Goal: Download file/media

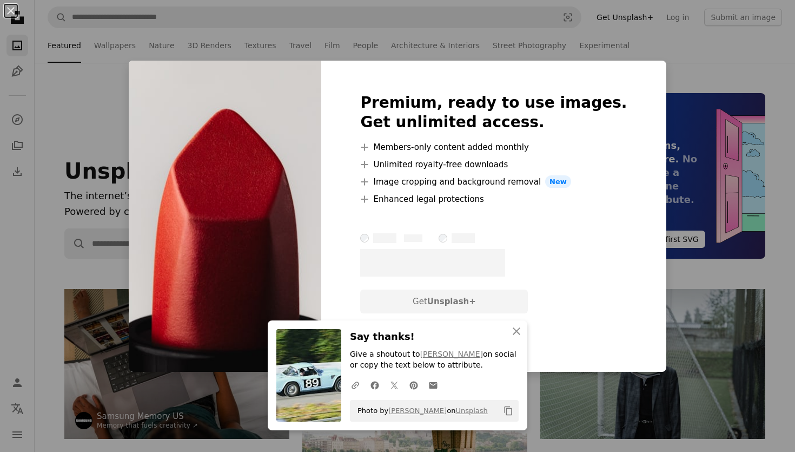
scroll to position [2069, 0]
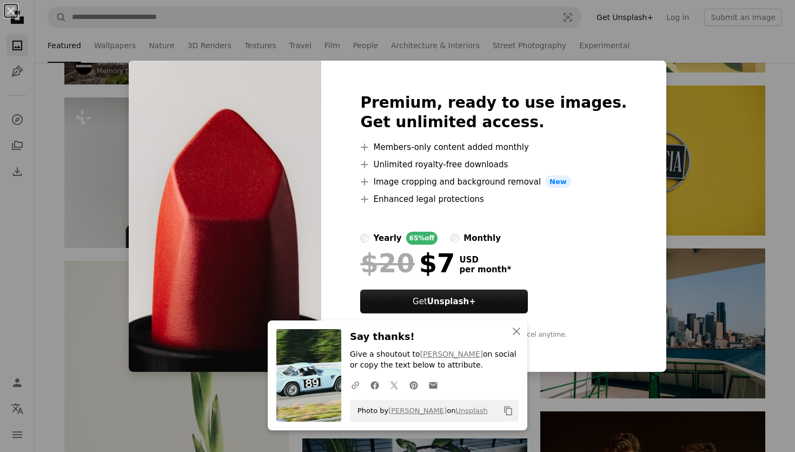
click at [694, 272] on div "An X shape Premium, ready to use images. Get unlimited access. A plus sign Memb…" at bounding box center [397, 226] width 795 height 452
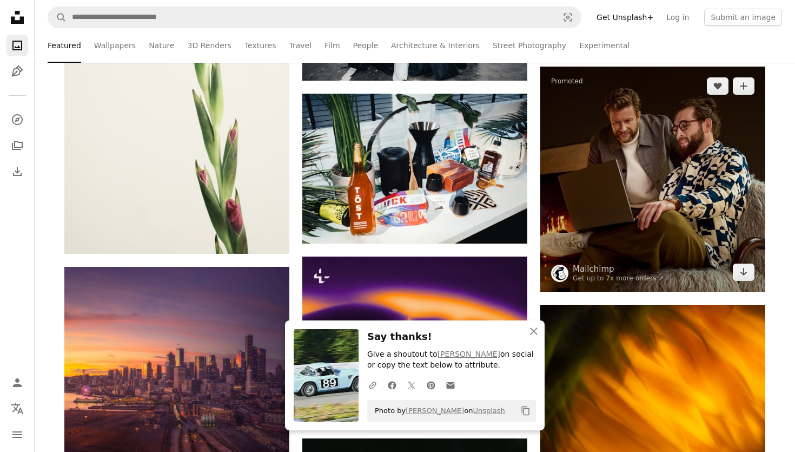
scroll to position [2443, 0]
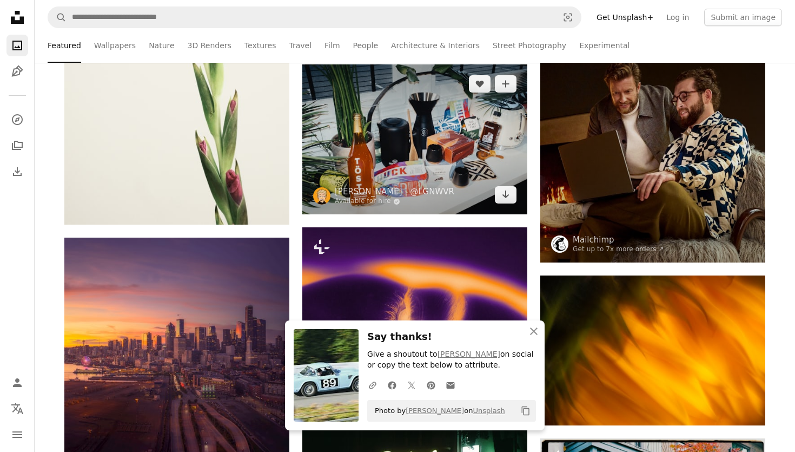
click at [502, 205] on img at bounding box center [414, 139] width 225 height 150
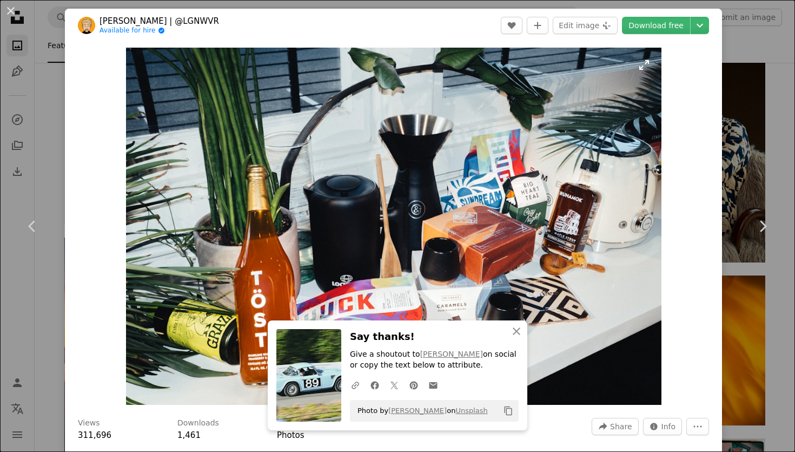
click at [502, 199] on img "Zoom in on this image" at bounding box center [393, 226] width 535 height 357
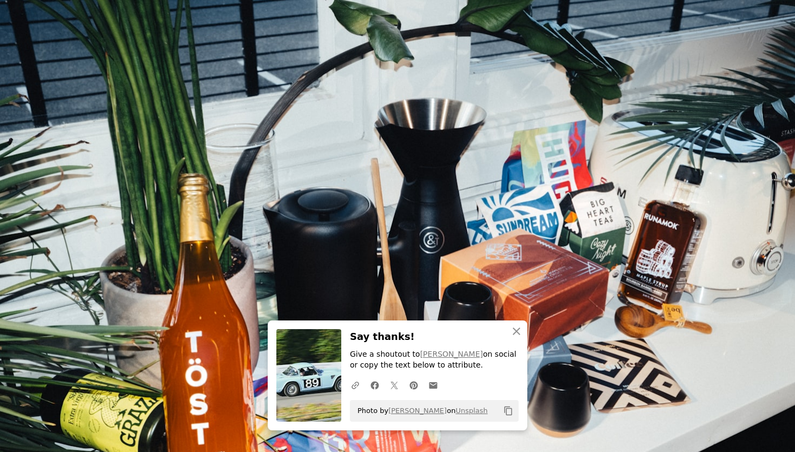
scroll to position [39, 0]
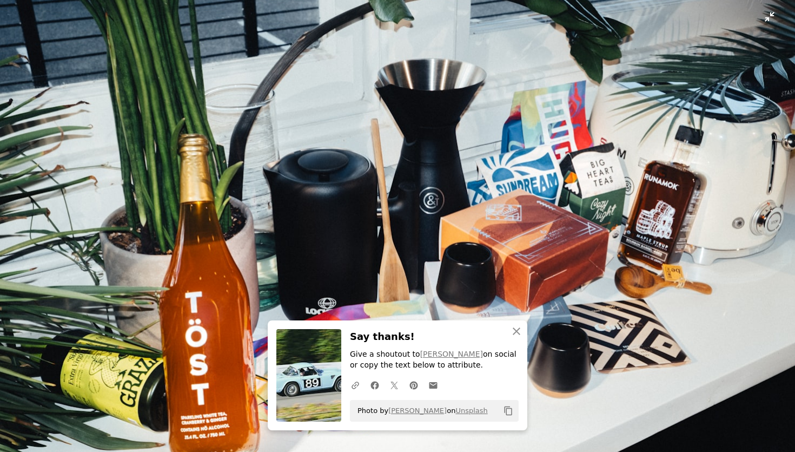
click at [689, 168] on img "Zoom out on this image" at bounding box center [397, 225] width 796 height 531
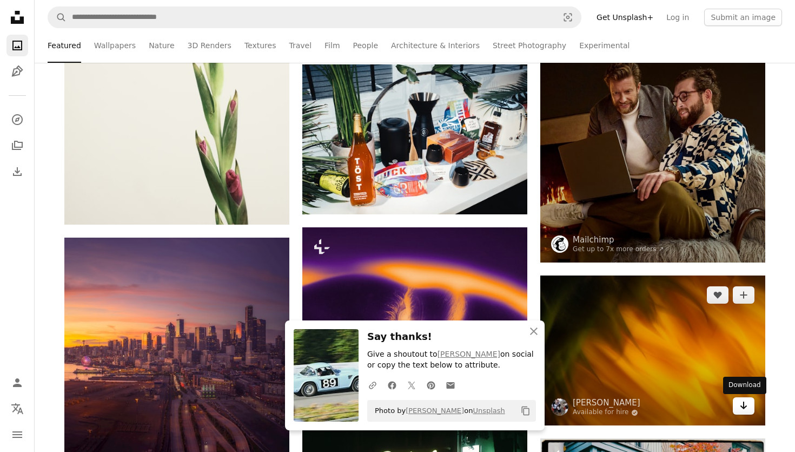
click at [746, 405] on icon "Arrow pointing down" at bounding box center [743, 405] width 9 height 13
